Goal: Task Accomplishment & Management: Manage account settings

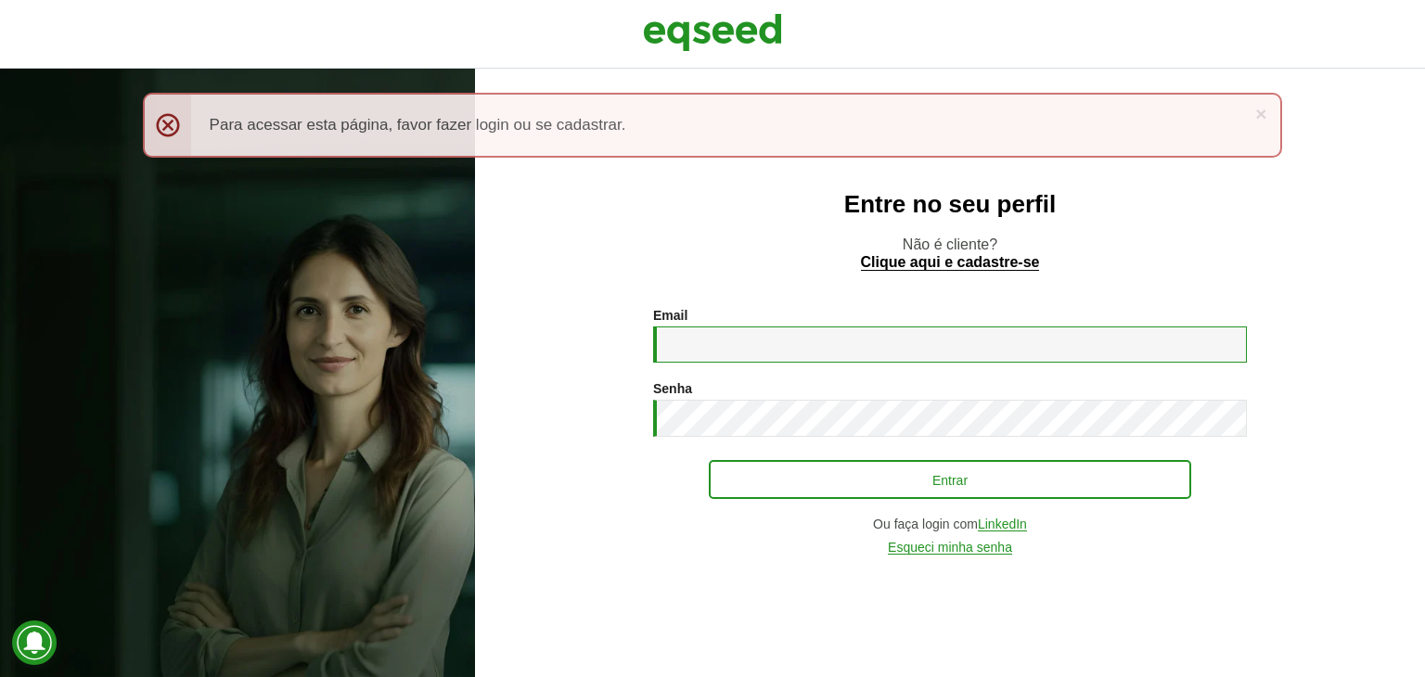
type input "**********"
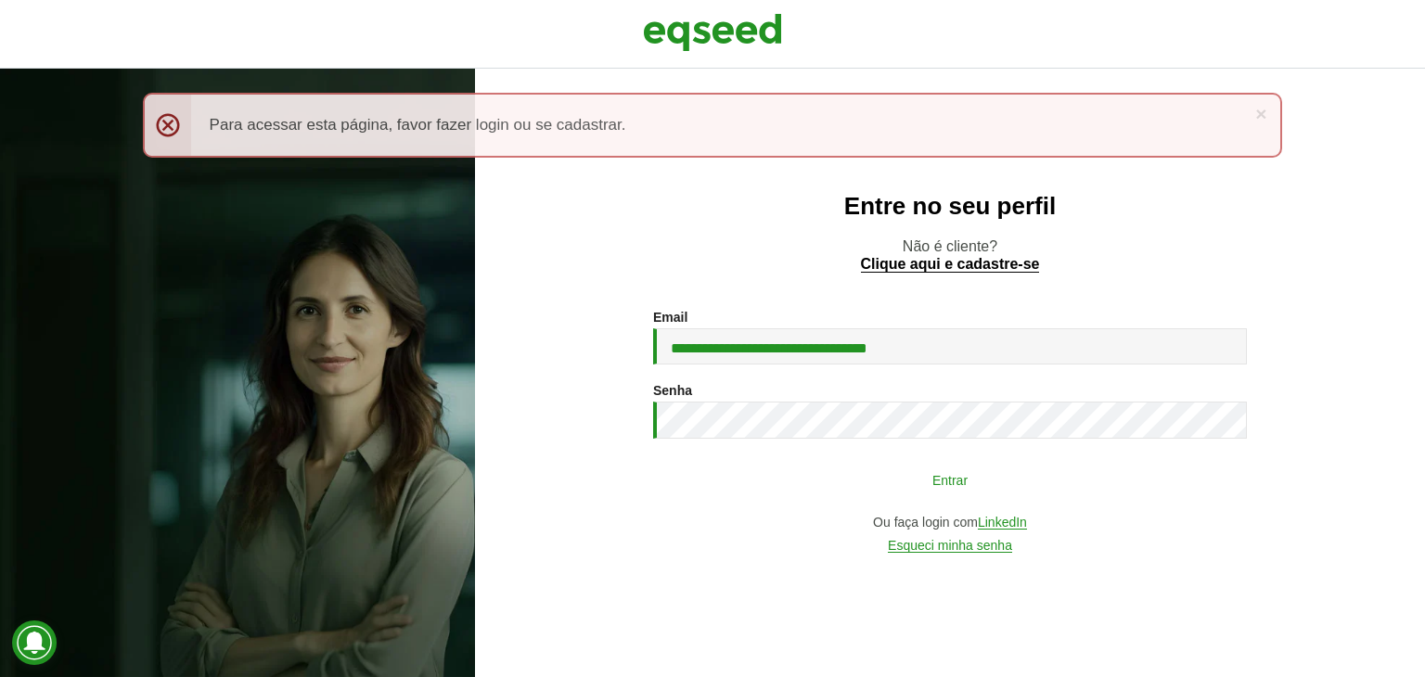
click at [1014, 486] on button "Entrar" at bounding box center [950, 479] width 482 height 35
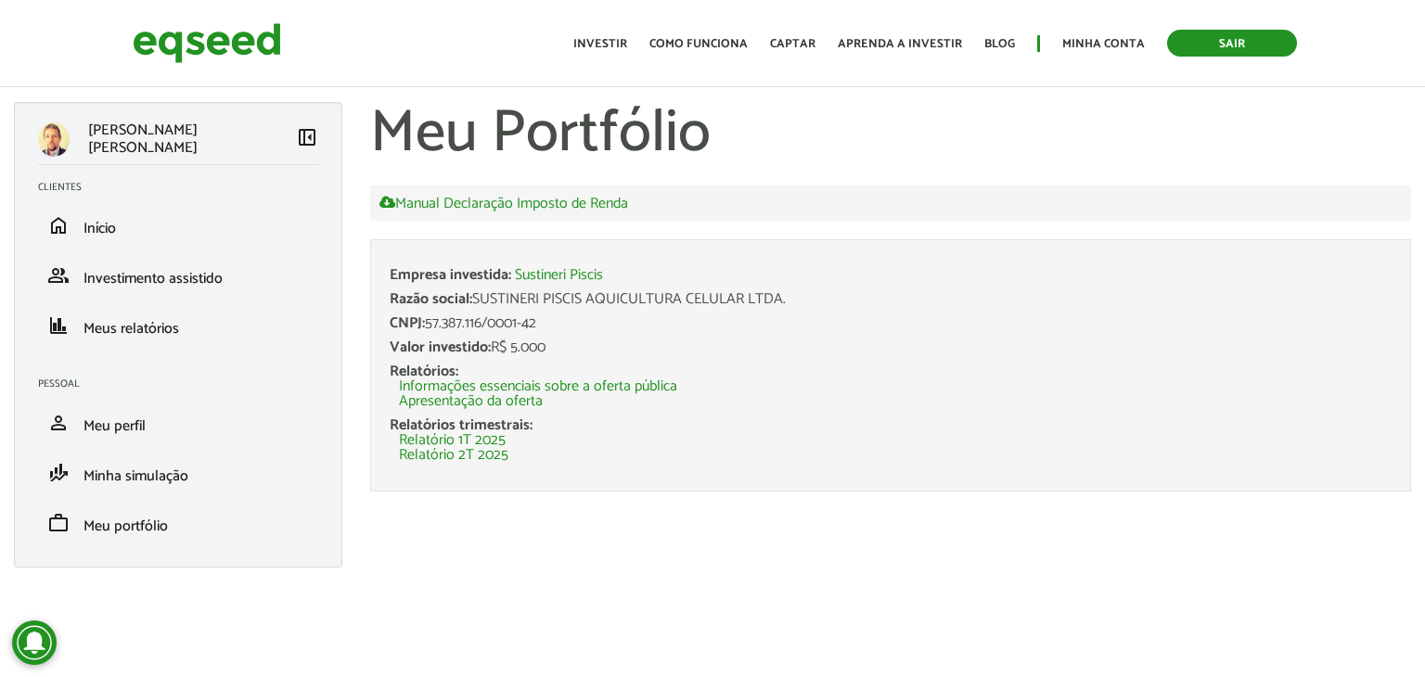
click at [1229, 48] on link "Sair" at bounding box center [1232, 43] width 130 height 27
